Goal: Transaction & Acquisition: Subscribe to service/newsletter

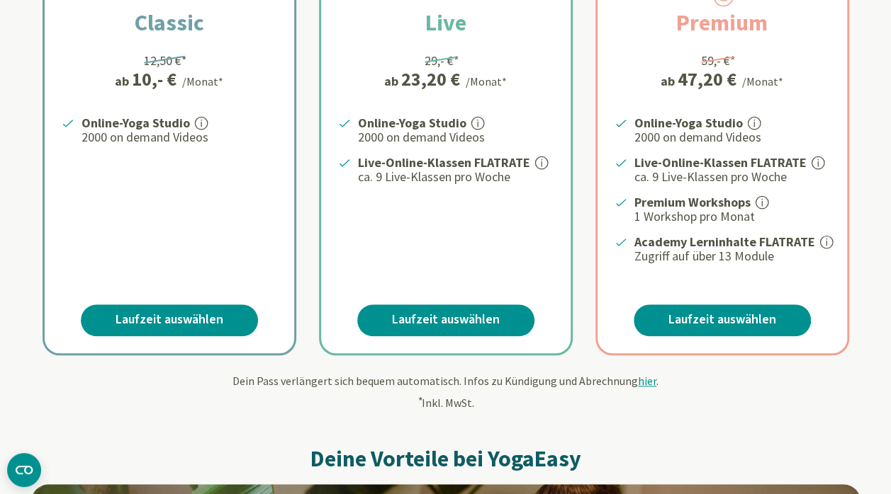
scroll to position [397, 0]
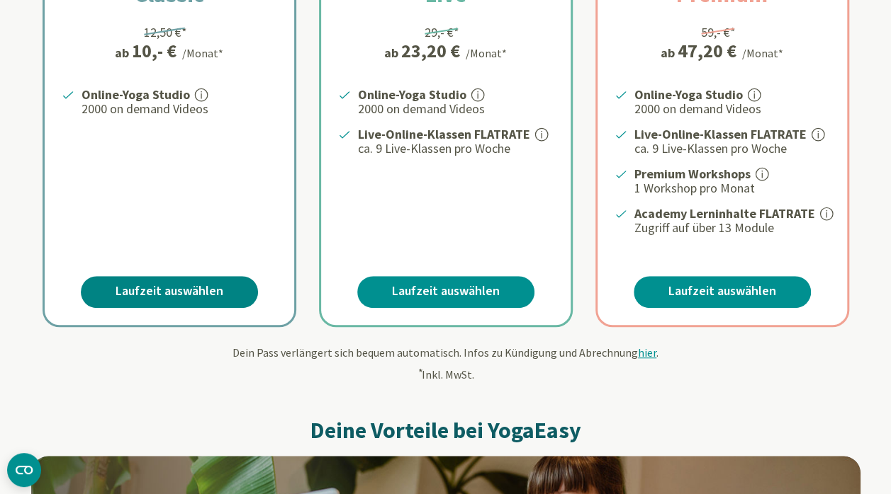
click at [157, 283] on link "Laufzeit auswählen" at bounding box center [169, 292] width 177 height 32
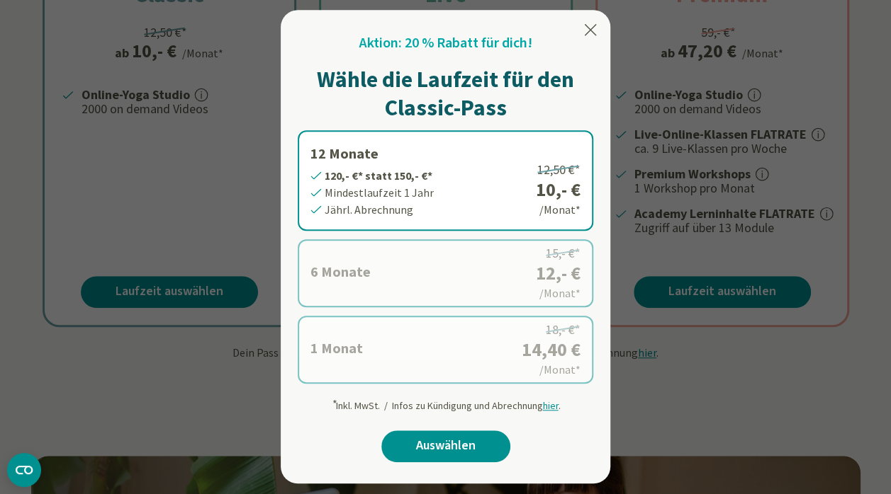
click at [341, 339] on label "1 Monat 14,40 €* statt 18,- €* Mindestlaufzeit 1 Monat Monatl. Abrechnung 18,- …" at bounding box center [445, 350] width 295 height 68
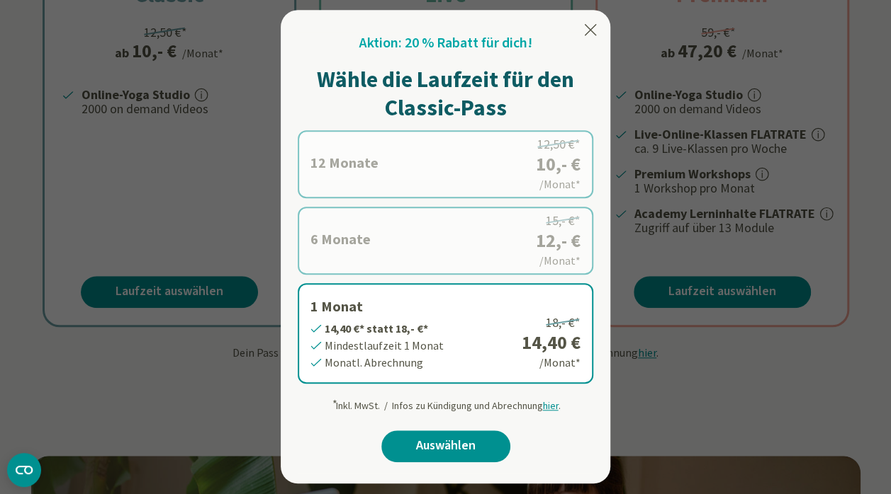
click at [545, 404] on span "hier" at bounding box center [551, 406] width 16 height 13
click at [431, 455] on link "Auswählen" at bounding box center [445, 447] width 129 height 32
